Goal: Information Seeking & Learning: Check status

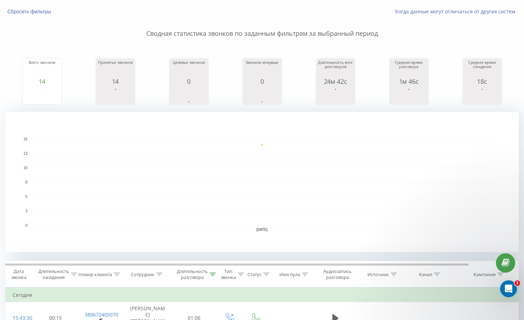
scroll to position [35, 0]
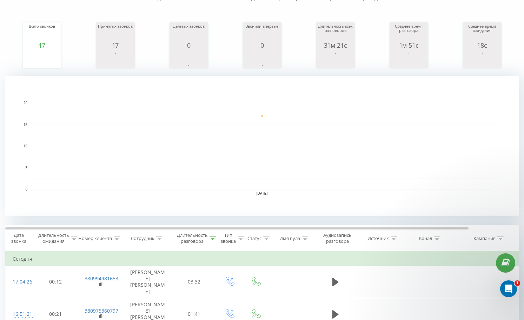
scroll to position [70, 0]
